Goal: Communication & Community: Answer question/provide support

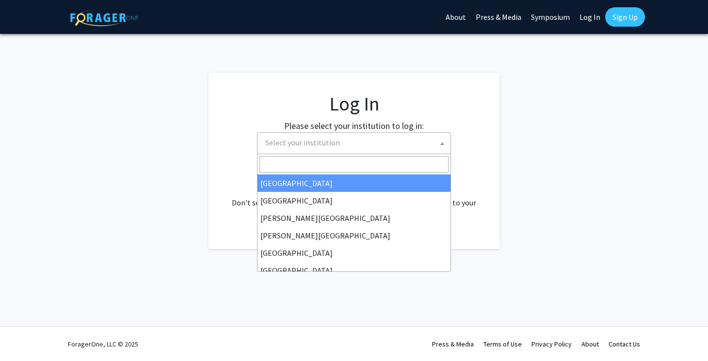
click at [348, 142] on span "Select your institution" at bounding box center [355, 143] width 189 height 20
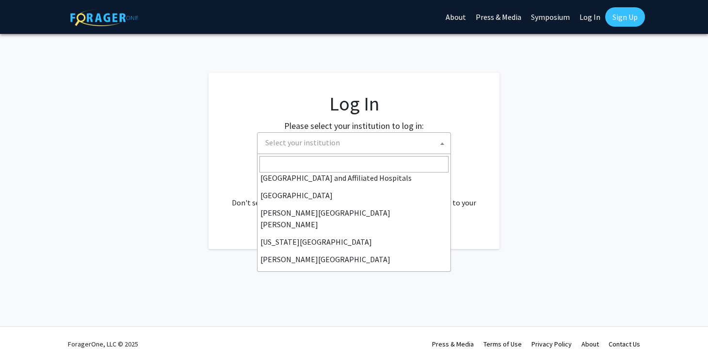
scroll to position [158, 0]
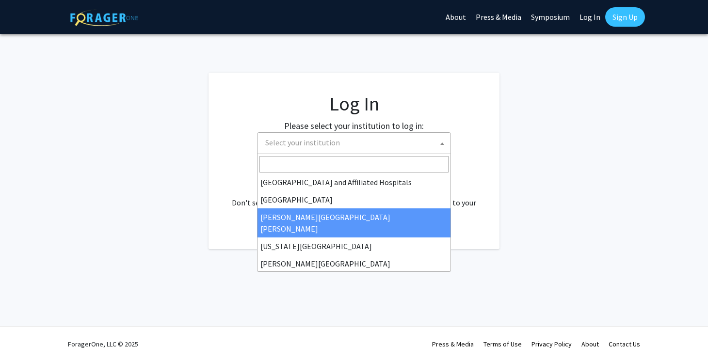
select select "1"
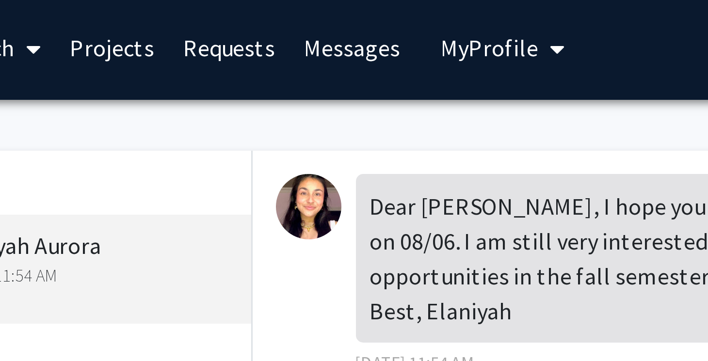
click at [240, 98] on div "Dear Dr. Schroeder, I hope you are doing well! I am following up on my email se…" at bounding box center [420, 97] width 370 height 74
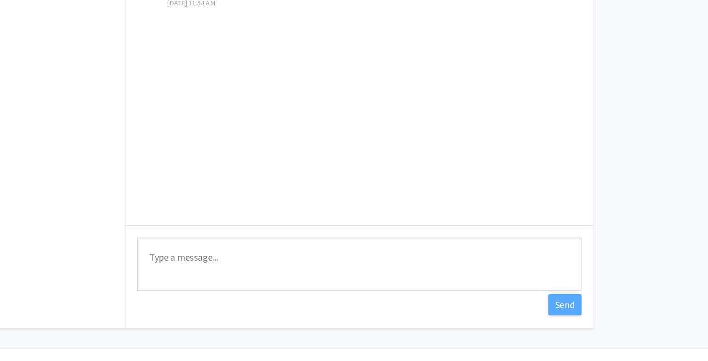
scroll to position [57, 0]
